Goal: Book appointment/travel/reservation

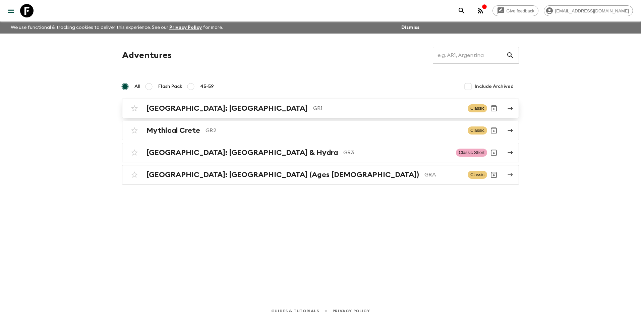
click at [214, 108] on h2 "[GEOGRAPHIC_DATA]: [GEOGRAPHIC_DATA]" at bounding box center [227, 108] width 161 height 9
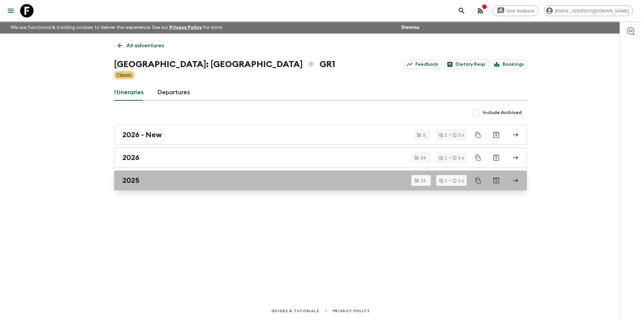
click at [134, 180] on h2 "2025" at bounding box center [130, 180] width 17 height 9
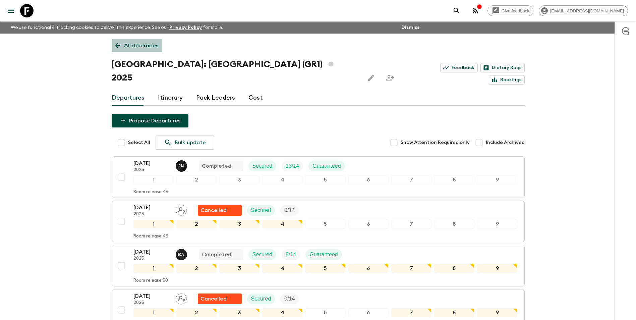
click at [152, 45] on p "All itineraries" at bounding box center [141, 46] width 34 height 8
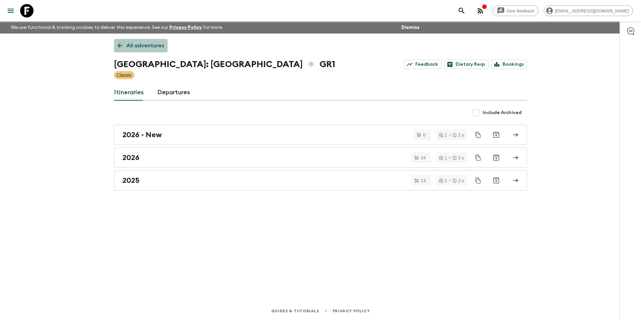
click at [143, 45] on p "All adventures" at bounding box center [145, 46] width 38 height 8
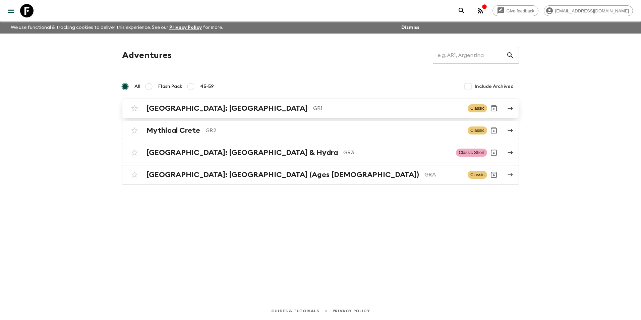
click at [179, 109] on h2 "[GEOGRAPHIC_DATA]: [GEOGRAPHIC_DATA]" at bounding box center [227, 108] width 161 height 9
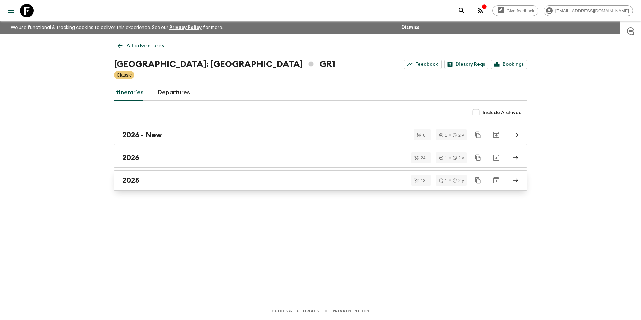
click at [139, 180] on h2 "2025" at bounding box center [130, 180] width 17 height 9
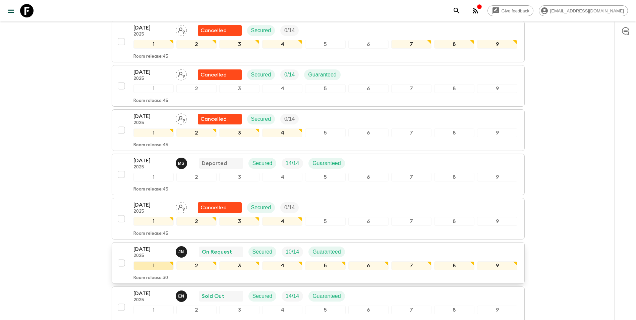
scroll to position [302, 0]
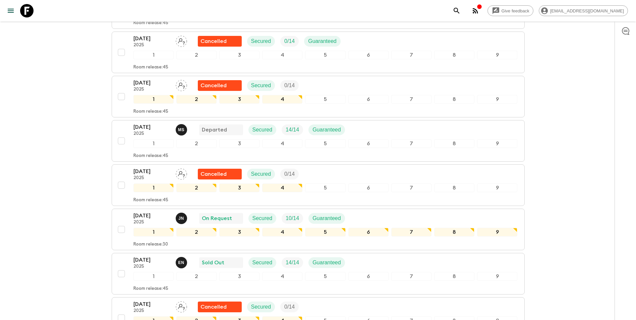
click at [64, 164] on div "Give feedback [EMAIL_ADDRESS][DOMAIN_NAME] We use functional & tracking cookies…" at bounding box center [318, 93] width 636 height 790
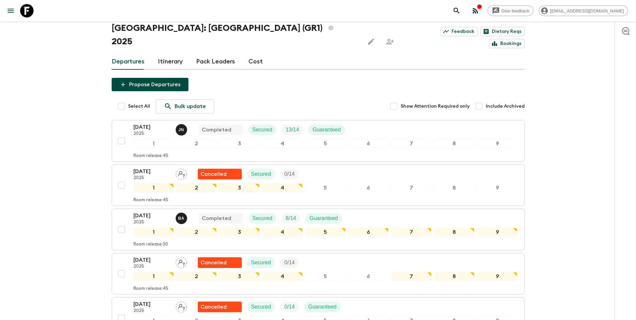
scroll to position [0, 0]
